Goal: Task Accomplishment & Management: Use online tool/utility

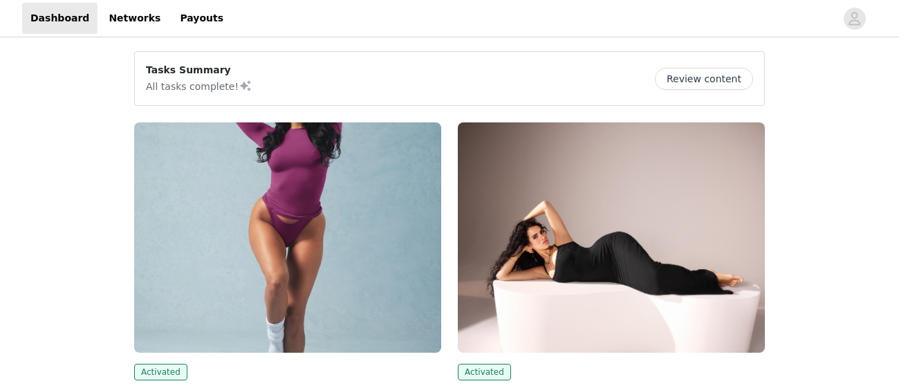
click at [718, 83] on button "Review content" at bounding box center [704, 79] width 98 height 22
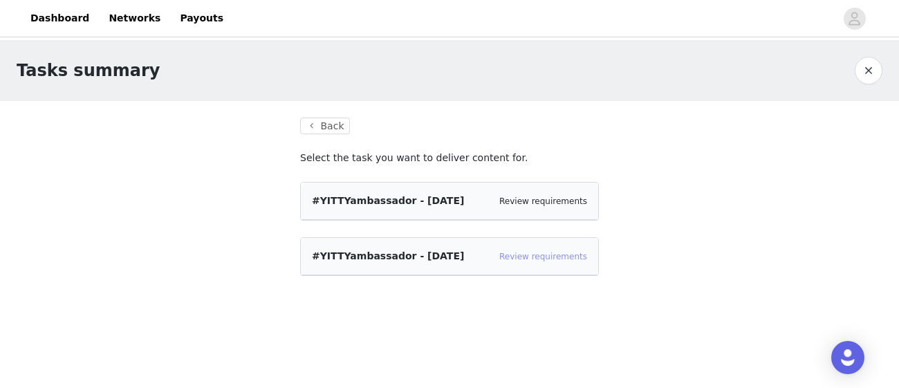
click at [532, 257] on link "Review requirements" at bounding box center [543, 257] width 88 height 10
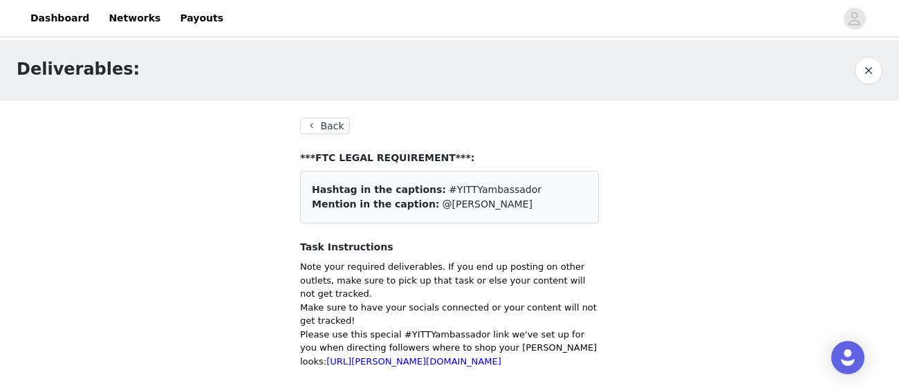
click at [333, 130] on button "Back" at bounding box center [325, 126] width 50 height 17
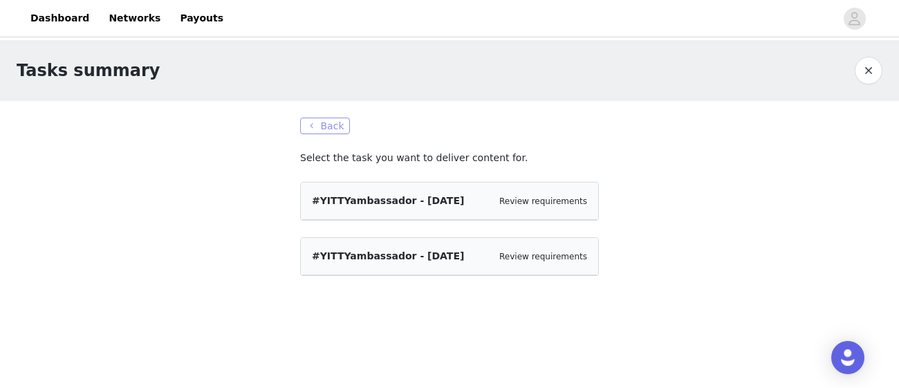
click at [311, 122] on button "Back" at bounding box center [325, 126] width 50 height 17
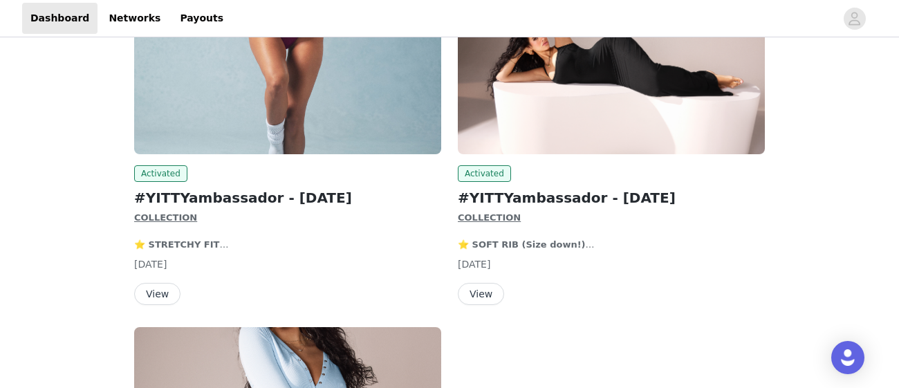
scroll to position [203, 0]
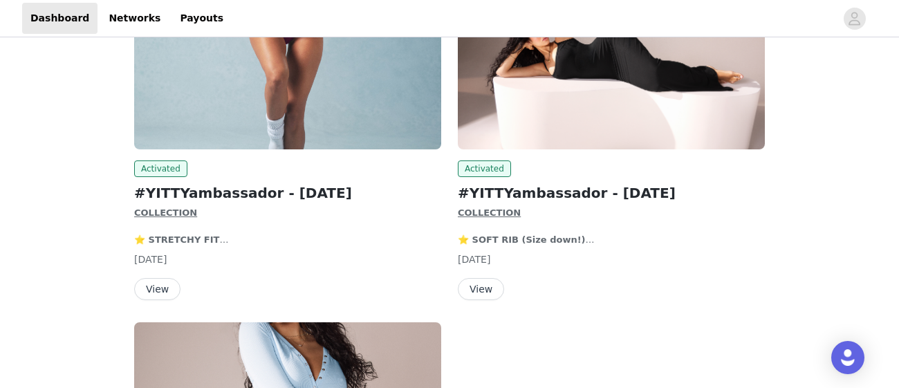
click at [472, 296] on button "View" at bounding box center [481, 289] width 46 height 22
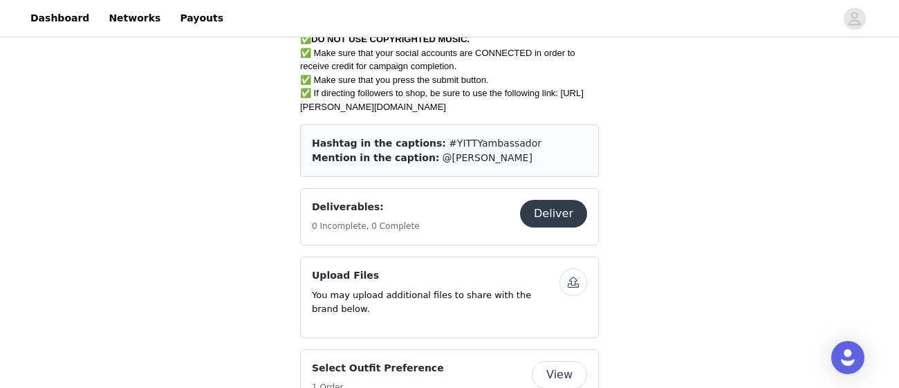
scroll to position [724, 0]
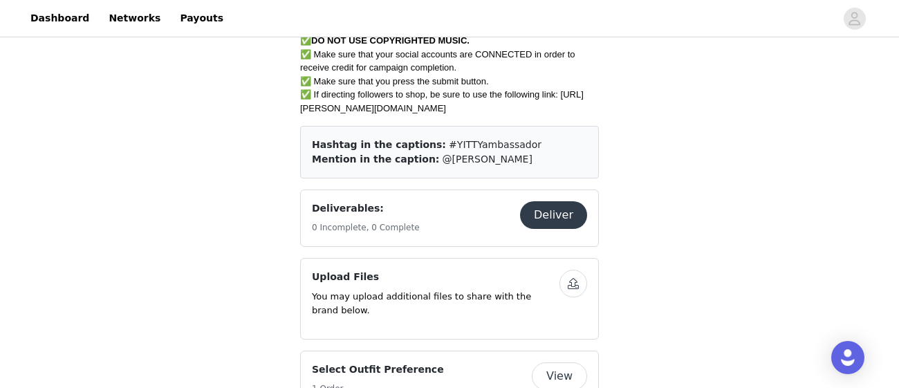
click at [557, 224] on button "Deliver" at bounding box center [553, 215] width 67 height 28
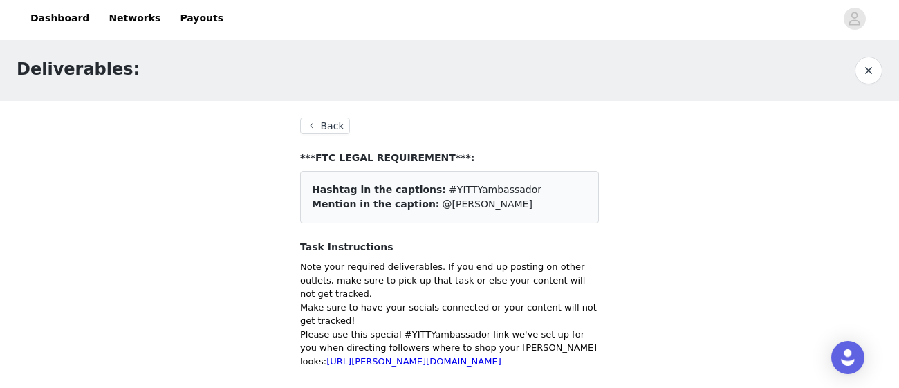
click at [344, 129] on button "Back" at bounding box center [325, 126] width 50 height 17
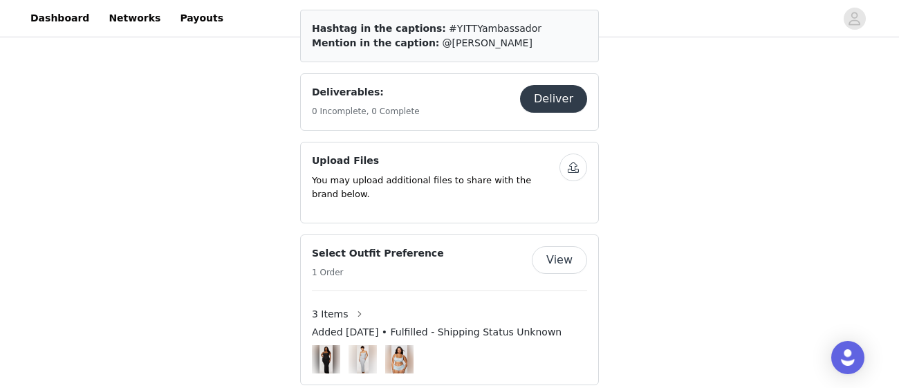
scroll to position [837, 0]
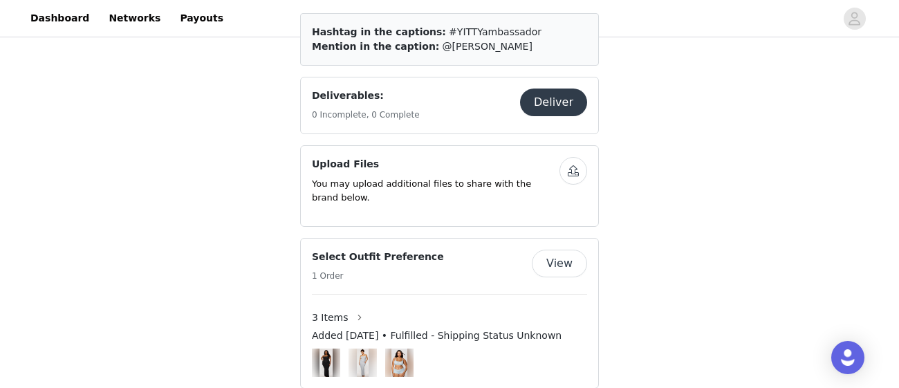
click at [573, 174] on button "button" at bounding box center [573, 171] width 28 height 28
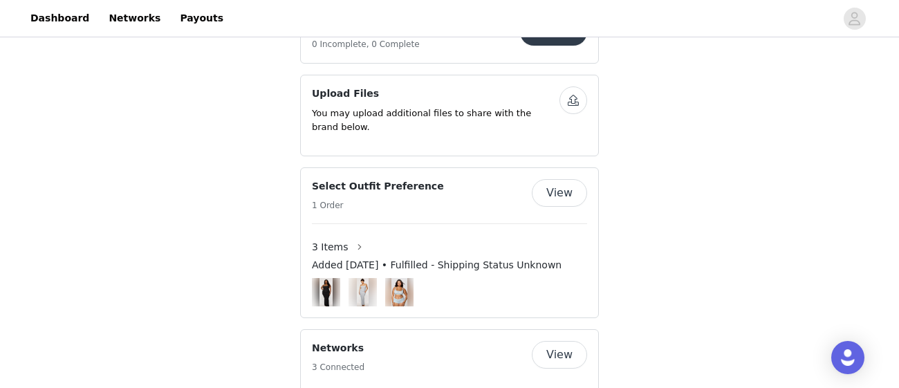
scroll to position [0, 0]
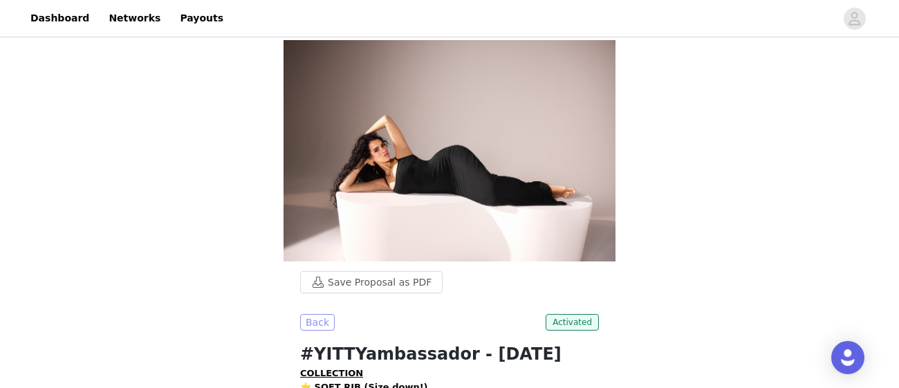
click at [316, 319] on button "Back" at bounding box center [317, 322] width 35 height 17
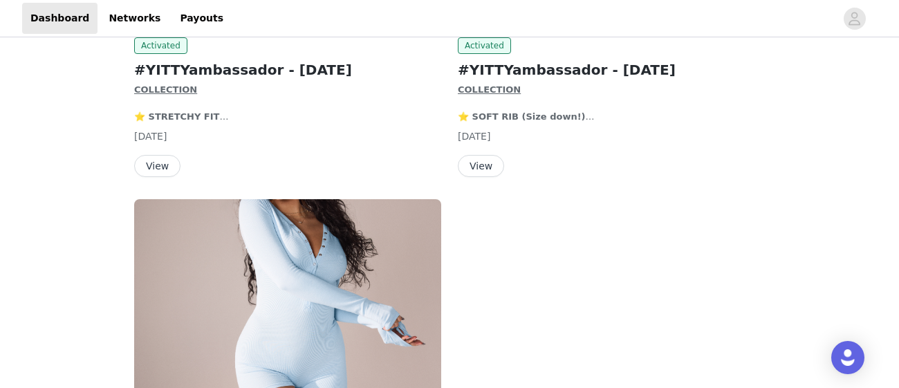
scroll to position [324, 0]
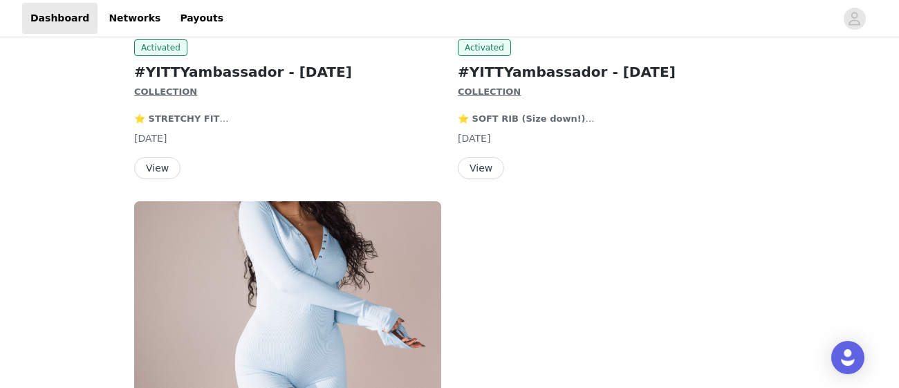
click at [151, 168] on button "View" at bounding box center [157, 168] width 46 height 22
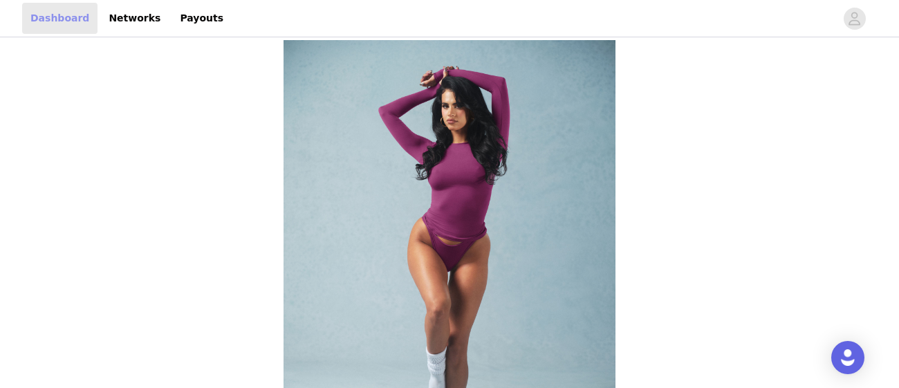
click at [61, 14] on link "Dashboard" at bounding box center [59, 18] width 75 height 31
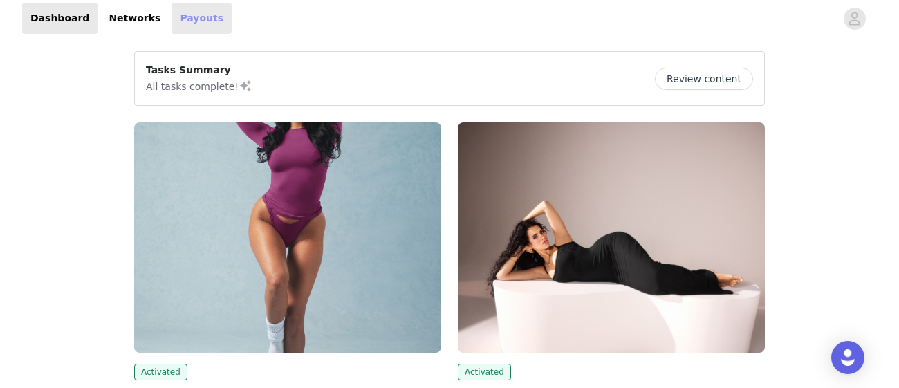
click at [171, 26] on link "Payouts" at bounding box center [201, 18] width 60 height 31
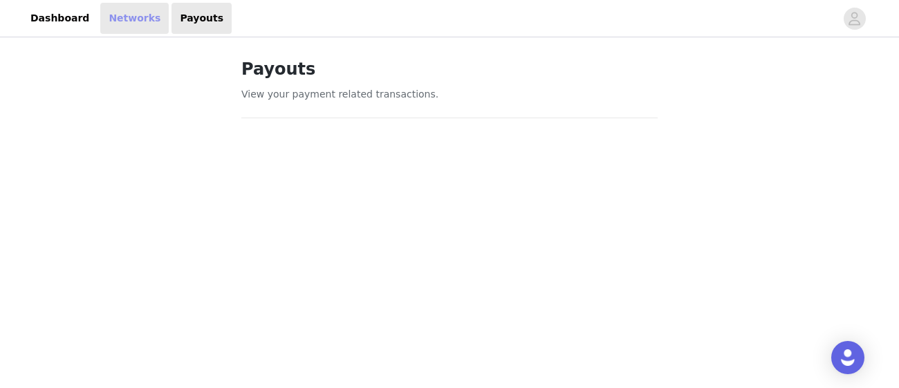
click at [139, 30] on link "Networks" at bounding box center [134, 18] width 68 height 31
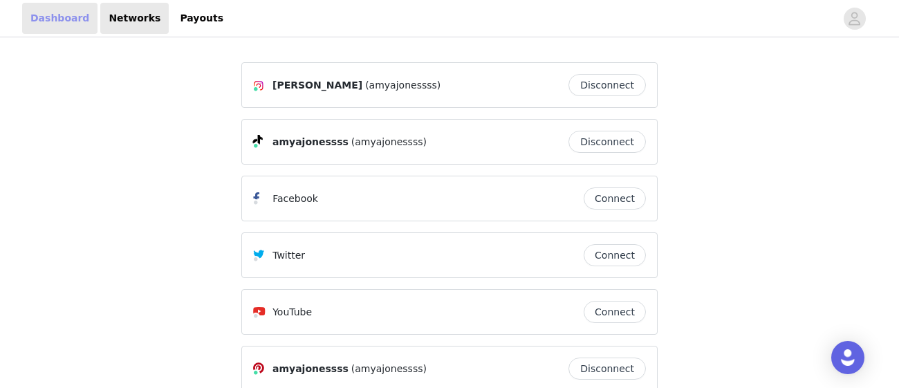
click at [56, 22] on link "Dashboard" at bounding box center [59, 18] width 75 height 31
